Goal: Task Accomplishment & Management: Manage account settings

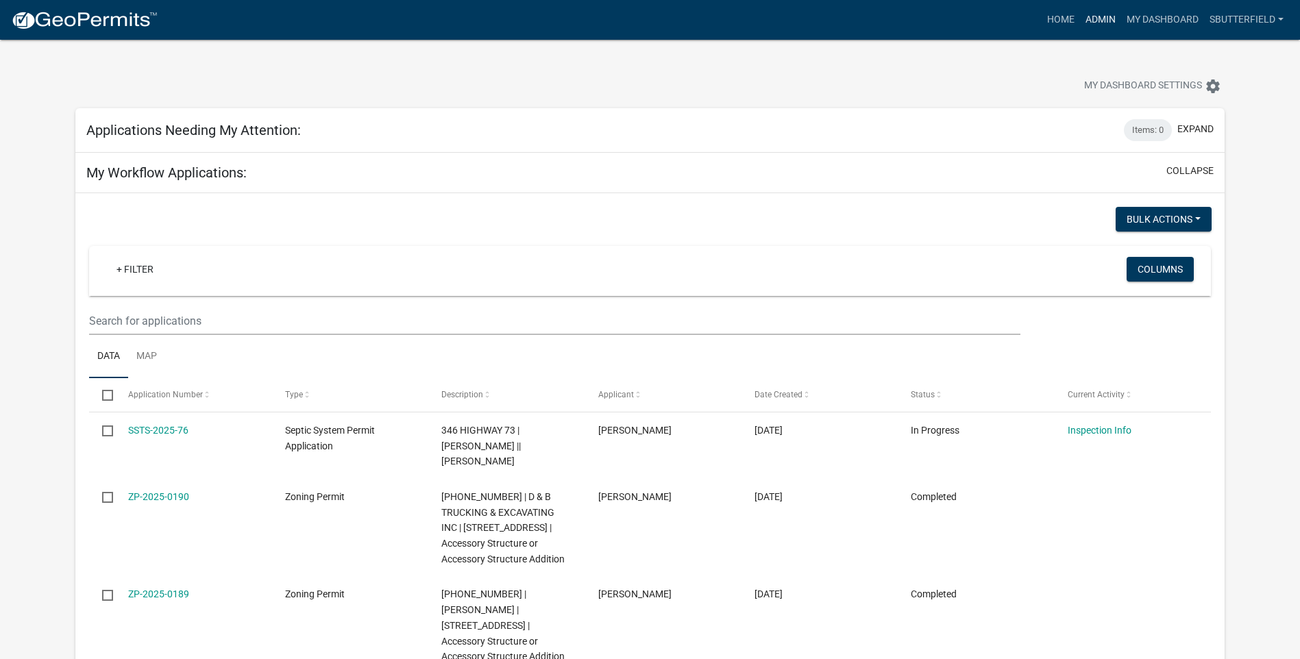
click at [1098, 17] on link "Admin" at bounding box center [1100, 20] width 41 height 26
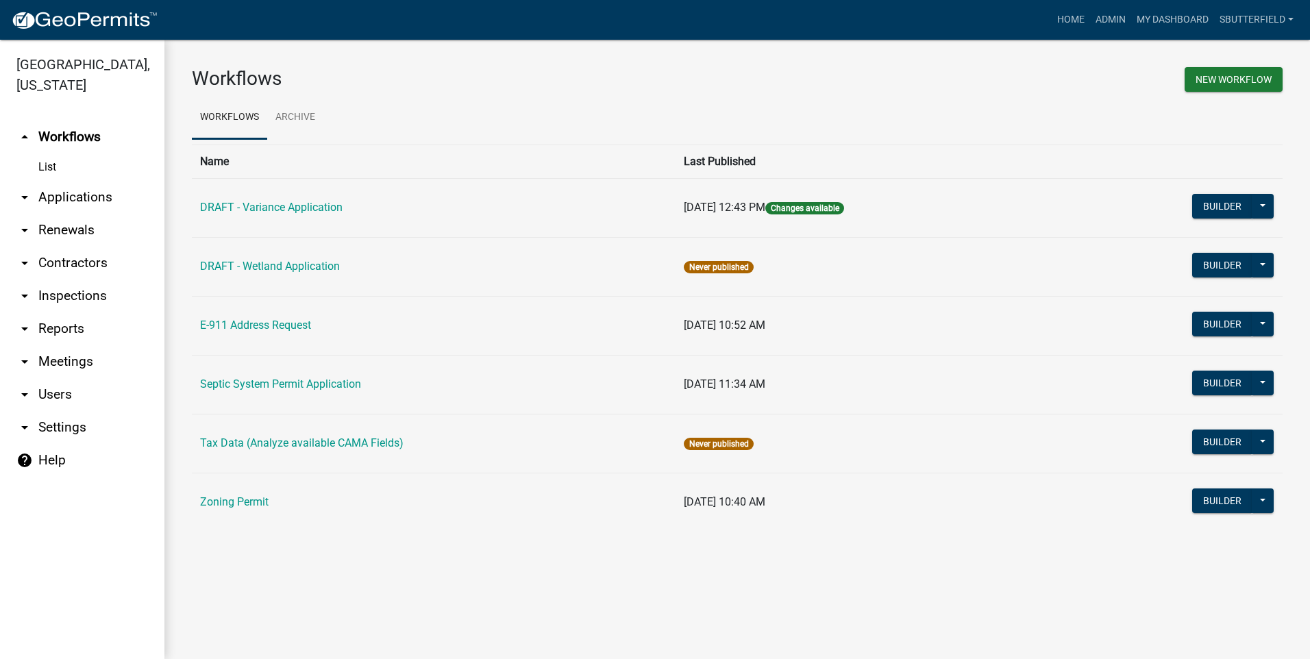
click at [75, 193] on link "arrow_drop_down Applications" at bounding box center [82, 197] width 164 height 33
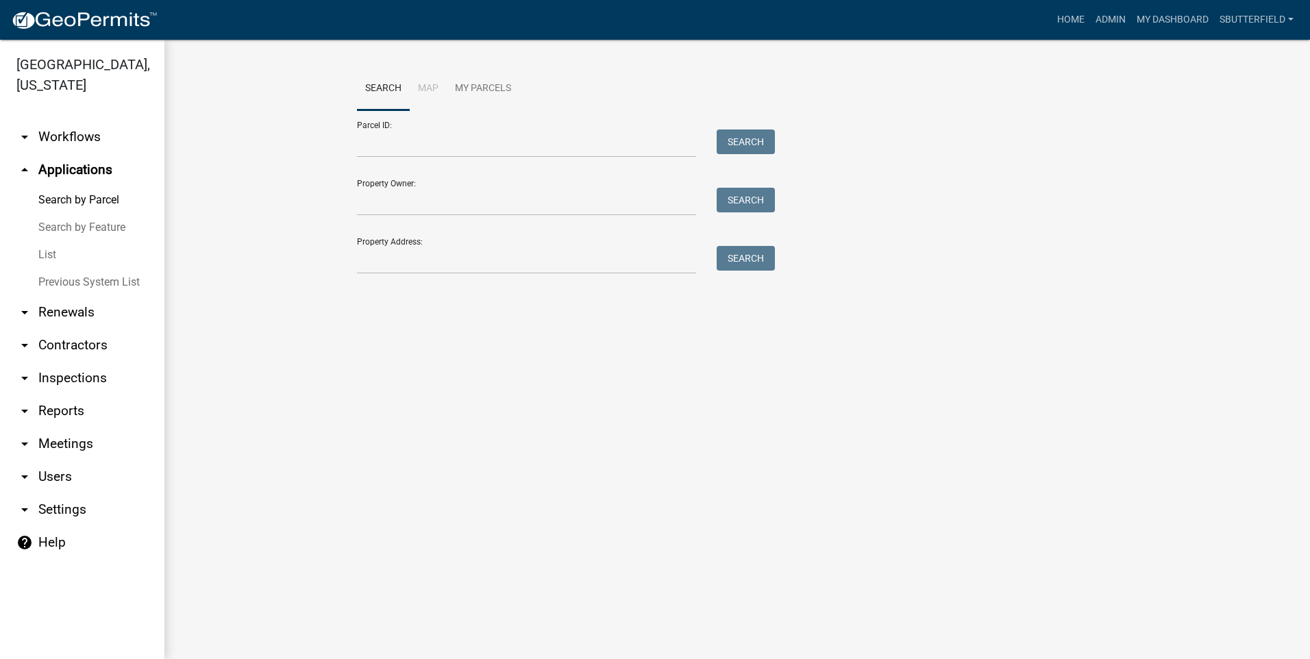
click at [50, 254] on link "List" at bounding box center [82, 254] width 164 height 27
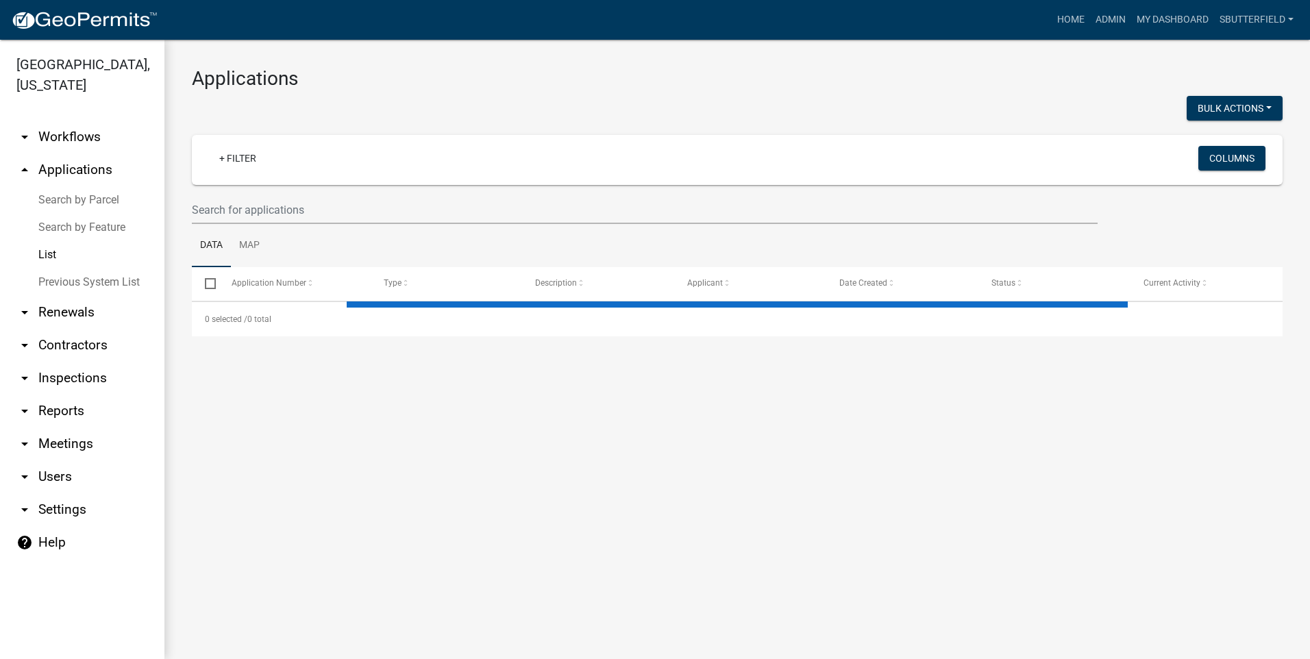
select select "1: 25"
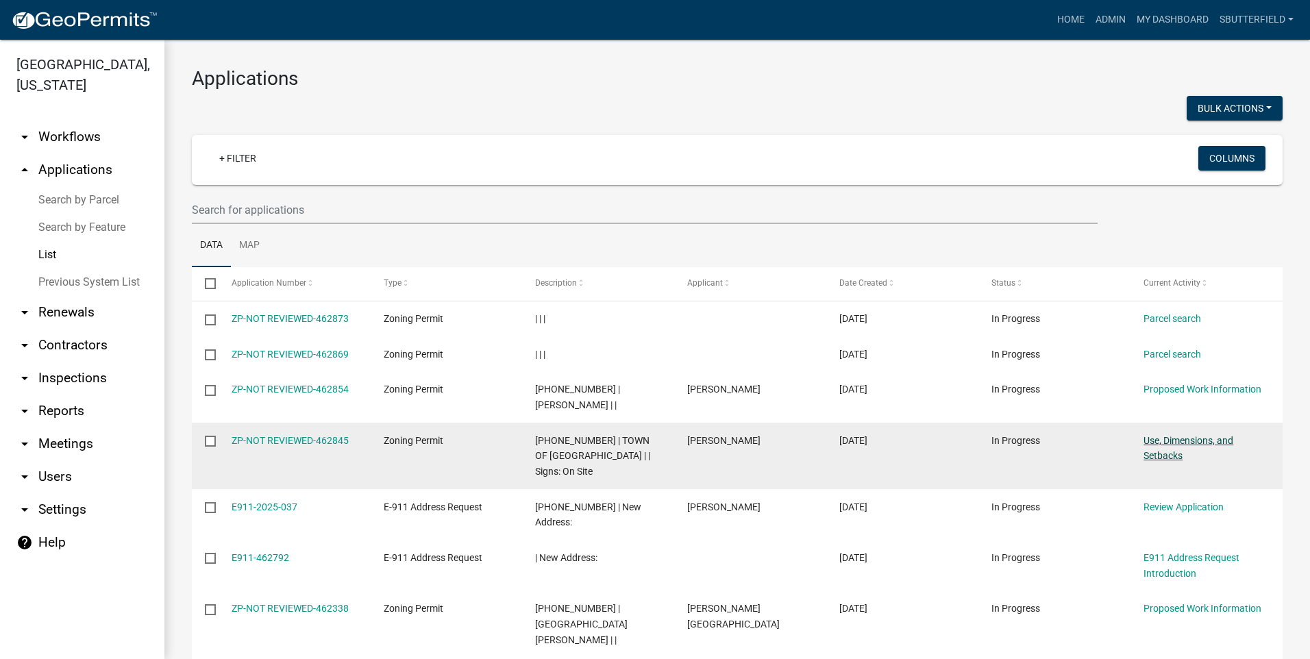
click at [1189, 442] on link "Use, Dimensions, and Setbacks" at bounding box center [1189, 448] width 90 height 27
